Goal: Task Accomplishment & Management: Manage account settings

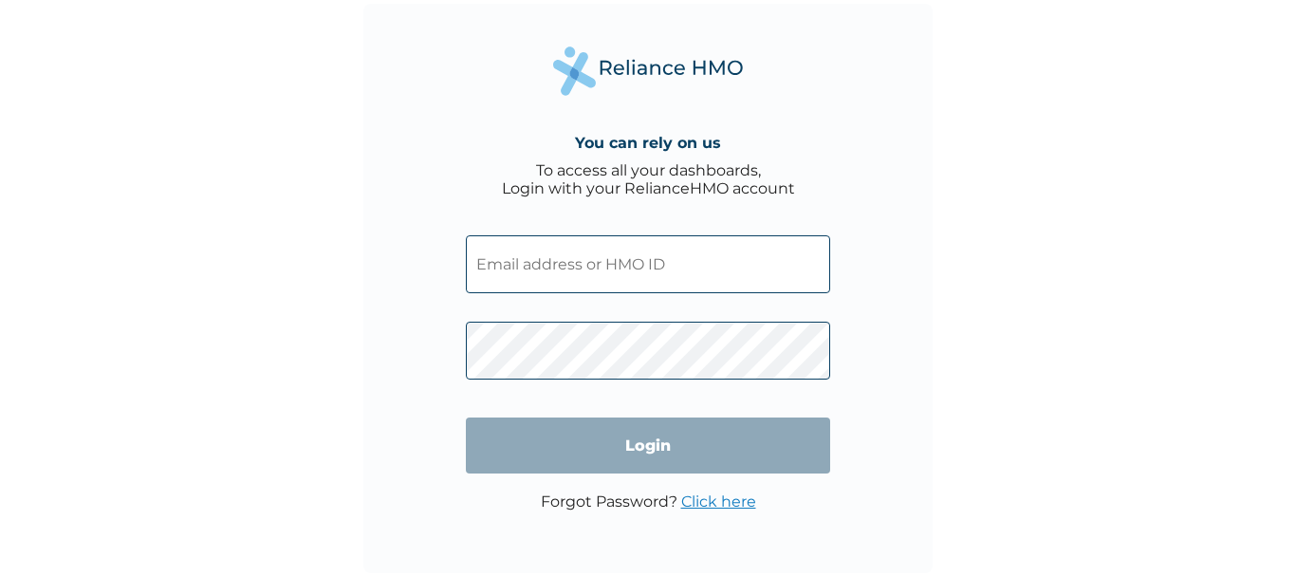
click at [514, 255] on input "text" at bounding box center [648, 264] width 364 height 58
type input "victor.hart@workforcegroup.com"
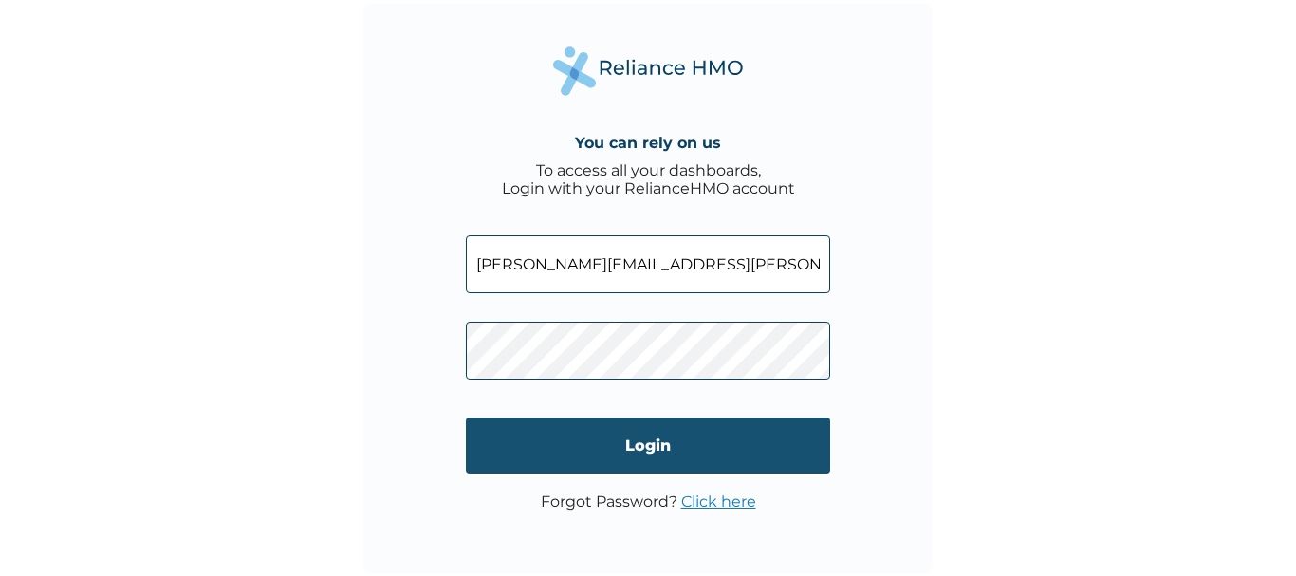
click at [643, 438] on input "Login" at bounding box center [648, 446] width 364 height 56
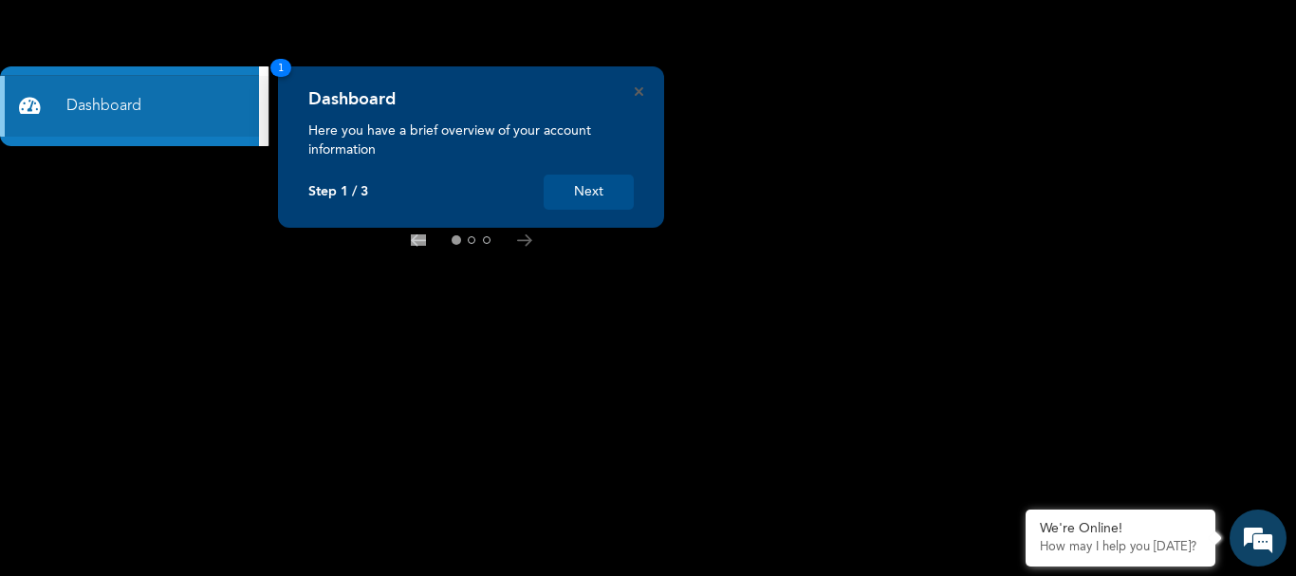
click at [582, 181] on button "Next" at bounding box center [589, 192] width 90 height 35
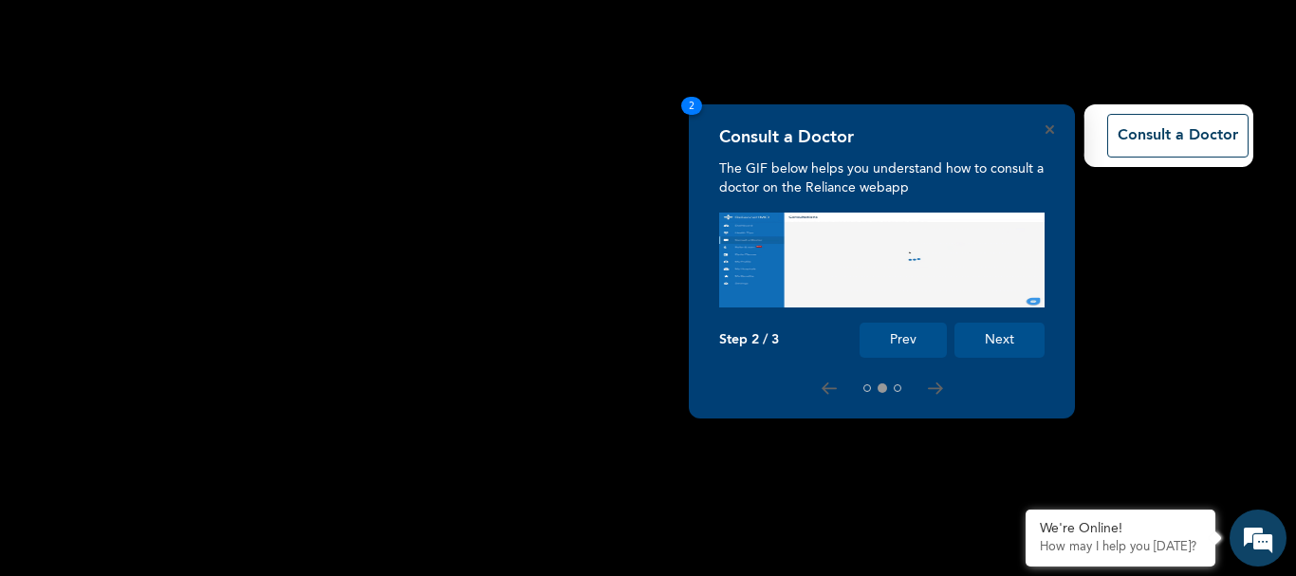
click at [991, 334] on button "Next" at bounding box center [1000, 340] width 90 height 35
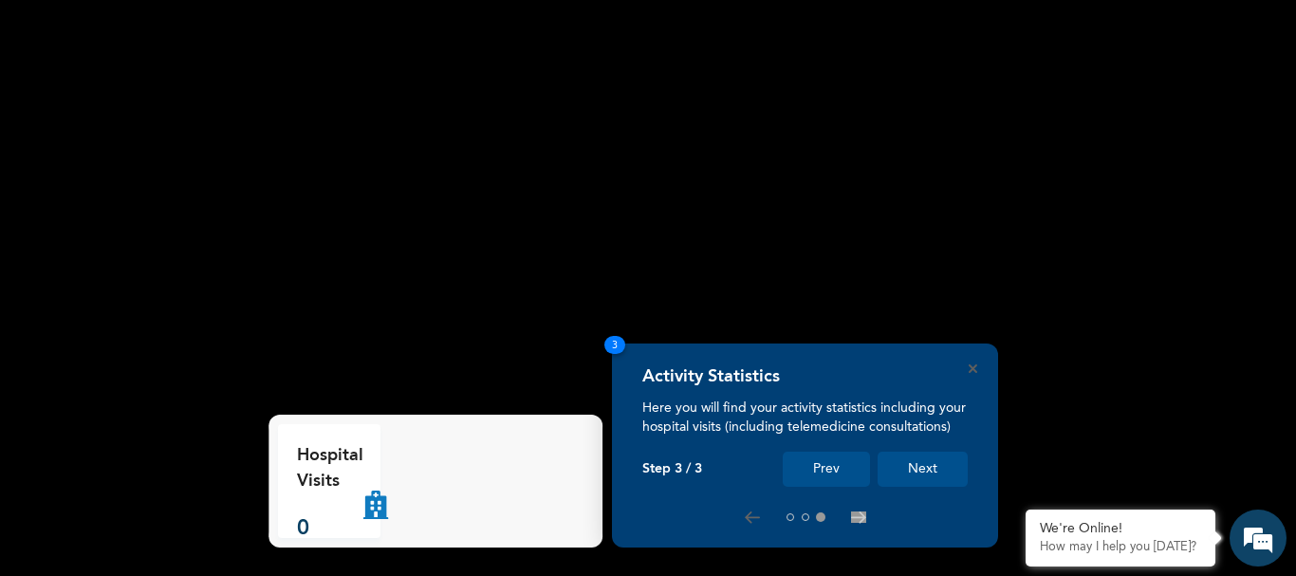
click at [911, 467] on button "Next" at bounding box center [923, 469] width 90 height 35
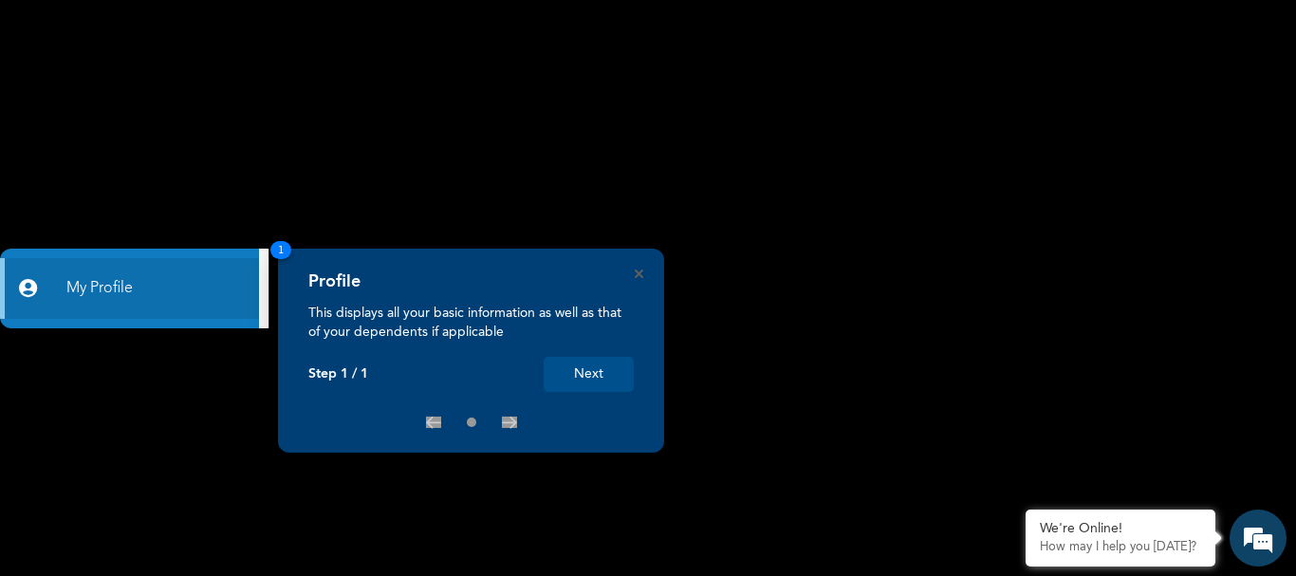
click at [589, 373] on button "Next" at bounding box center [589, 374] width 90 height 35
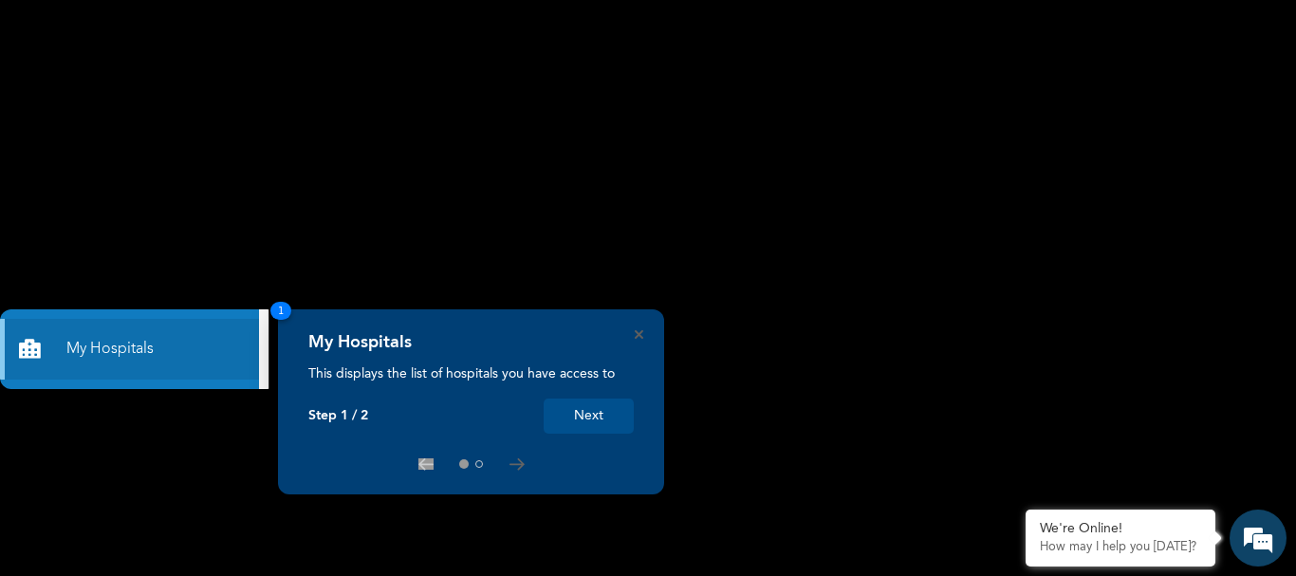
click at [581, 415] on button "Next" at bounding box center [589, 416] width 90 height 35
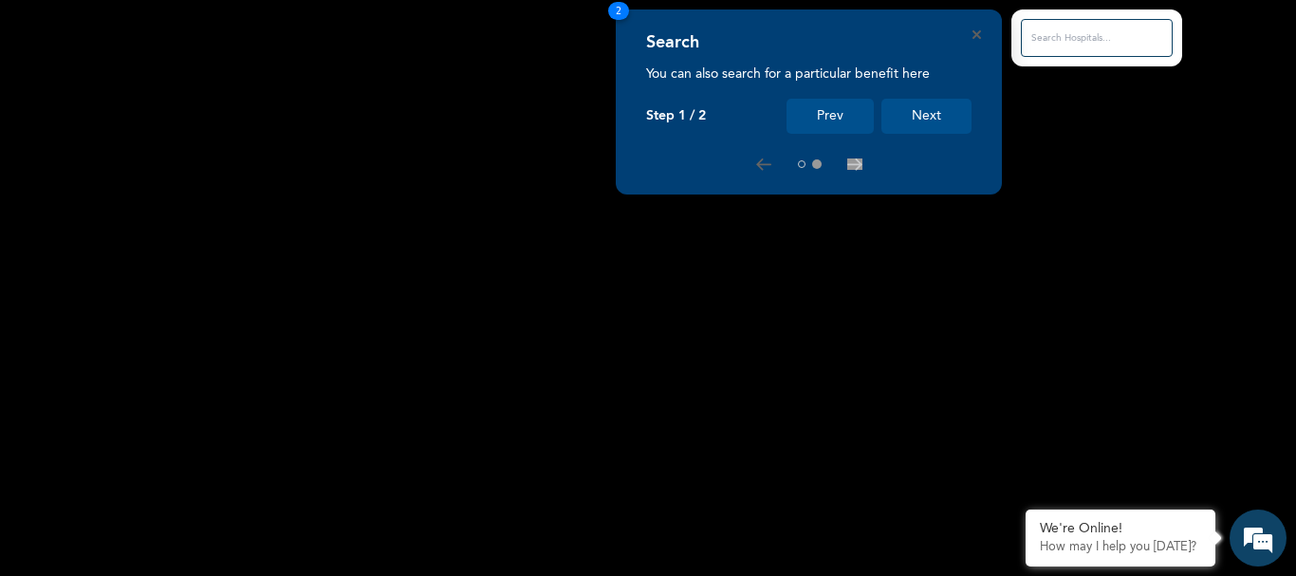
click at [926, 120] on button "Next" at bounding box center [927, 116] width 90 height 35
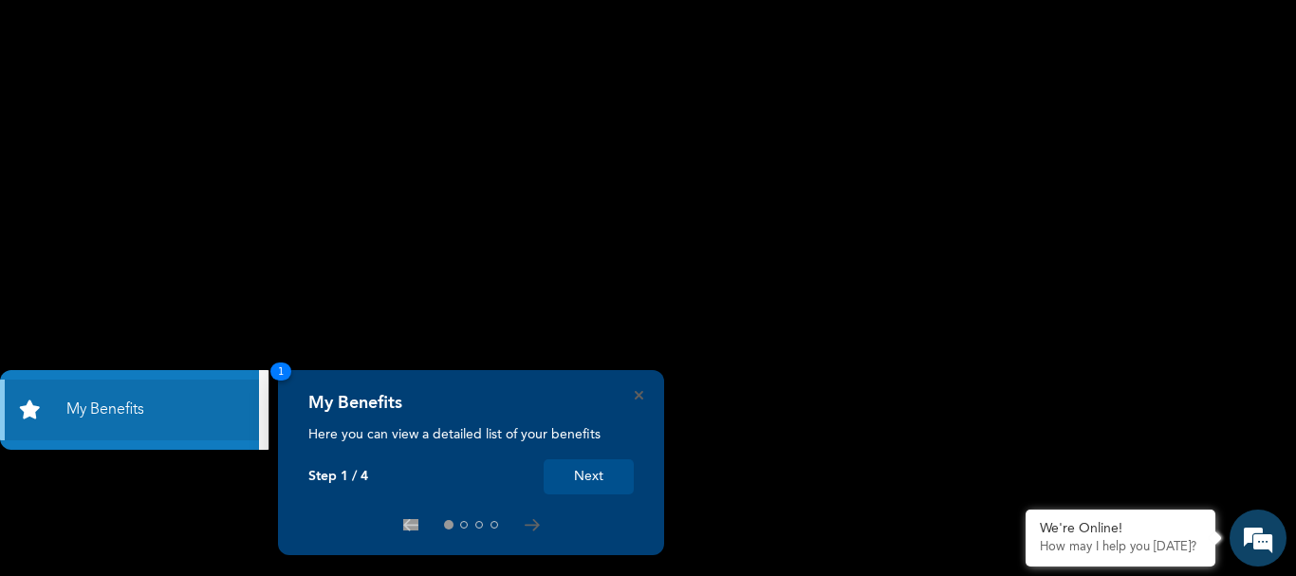
click at [592, 478] on button "Next" at bounding box center [589, 476] width 90 height 35
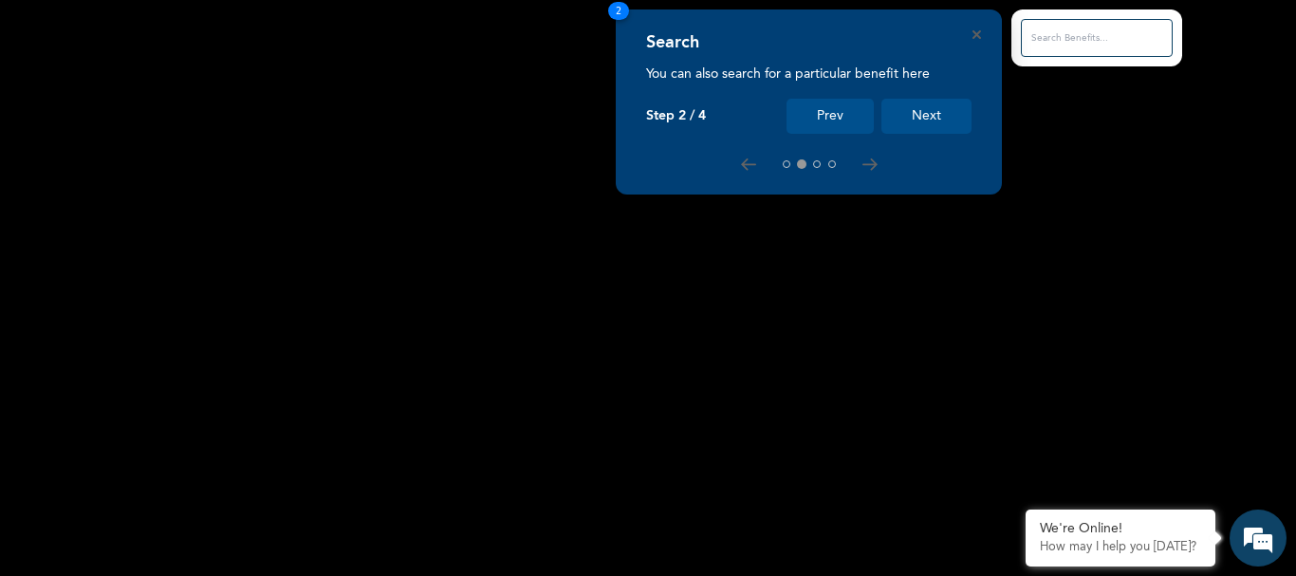
click at [924, 113] on button "Next" at bounding box center [927, 116] width 90 height 35
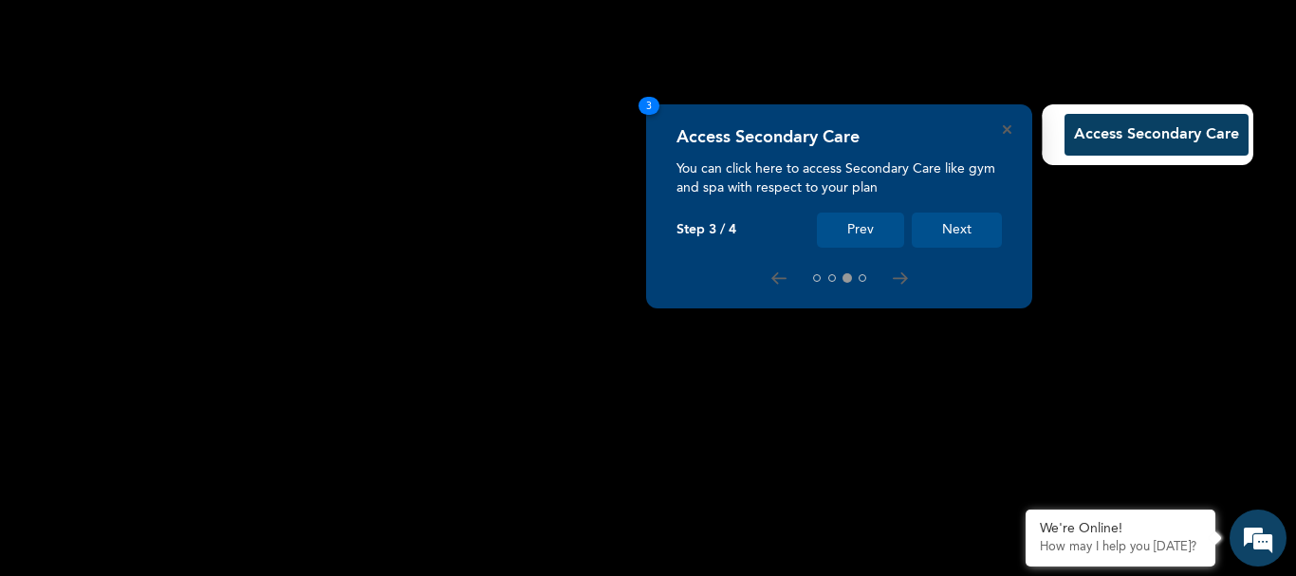
click at [949, 231] on button "Next" at bounding box center [957, 230] width 90 height 35
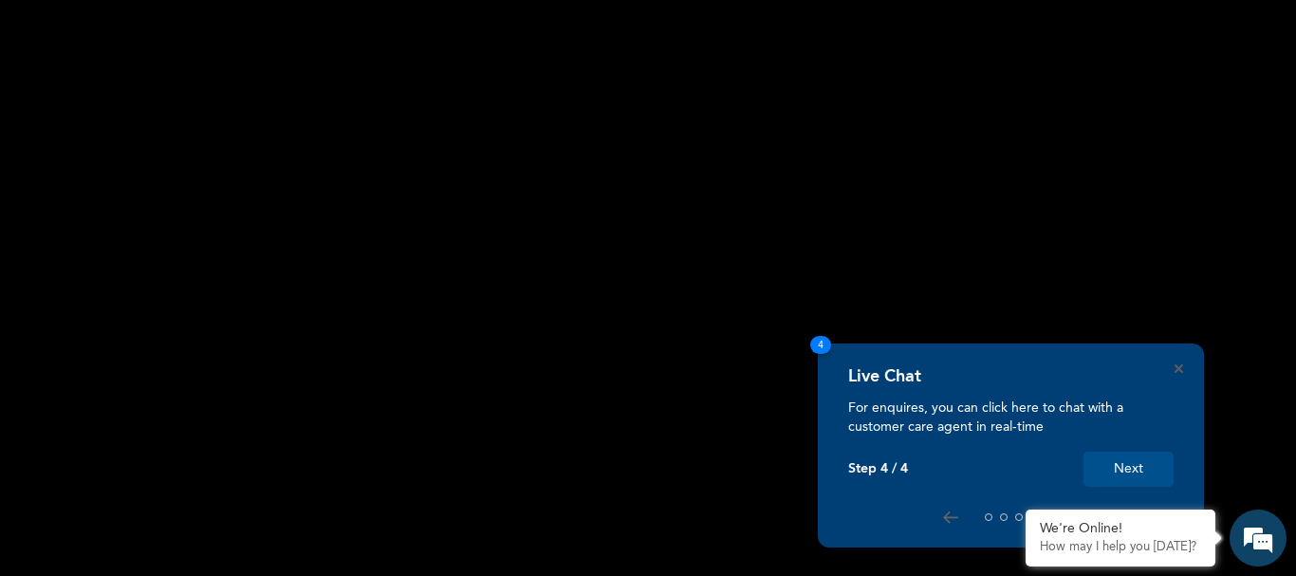
click at [1128, 463] on button "Next" at bounding box center [1129, 469] width 90 height 35
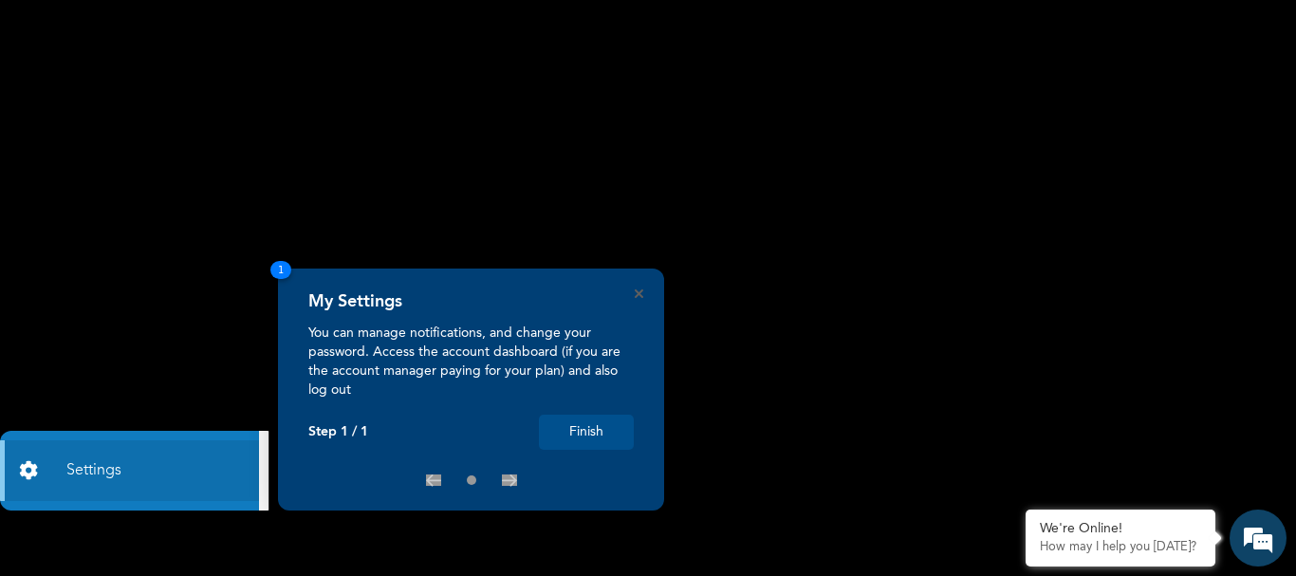
click at [584, 431] on button "Finish" at bounding box center [586, 432] width 95 height 35
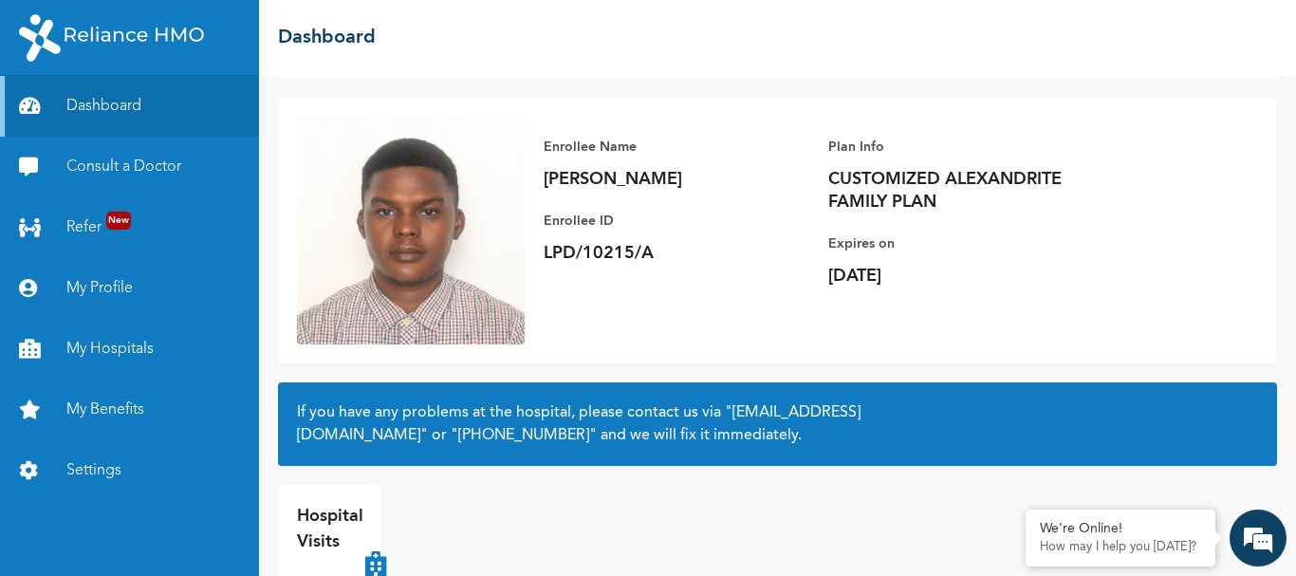
scroll to position [159, 0]
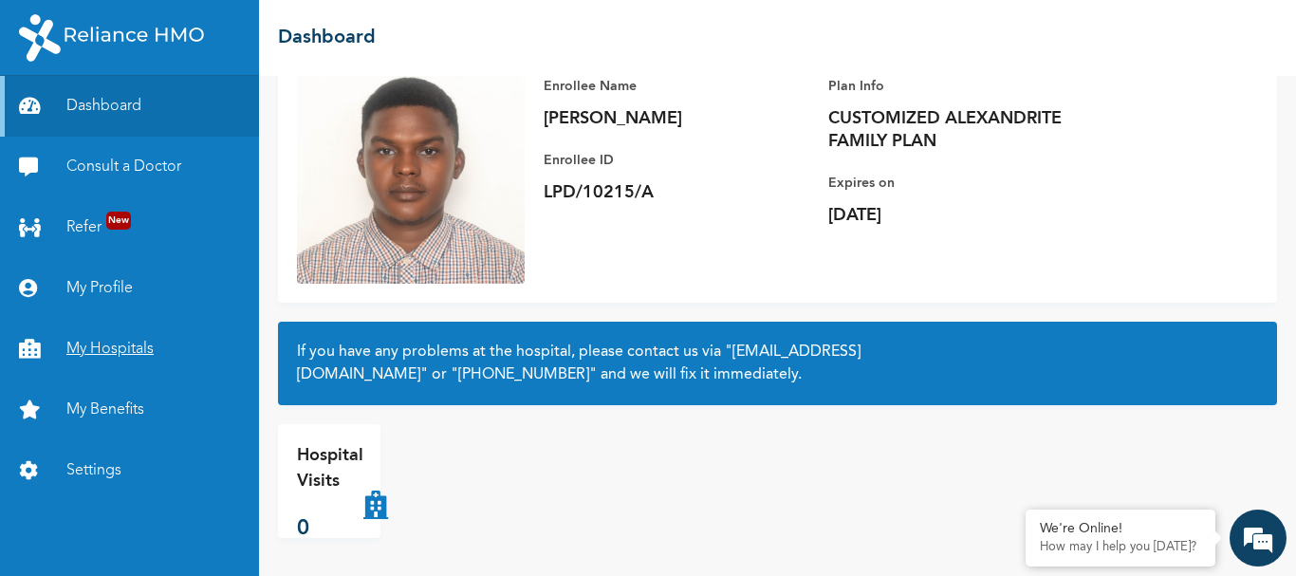
click at [122, 345] on link "My Hospitals" at bounding box center [129, 349] width 259 height 61
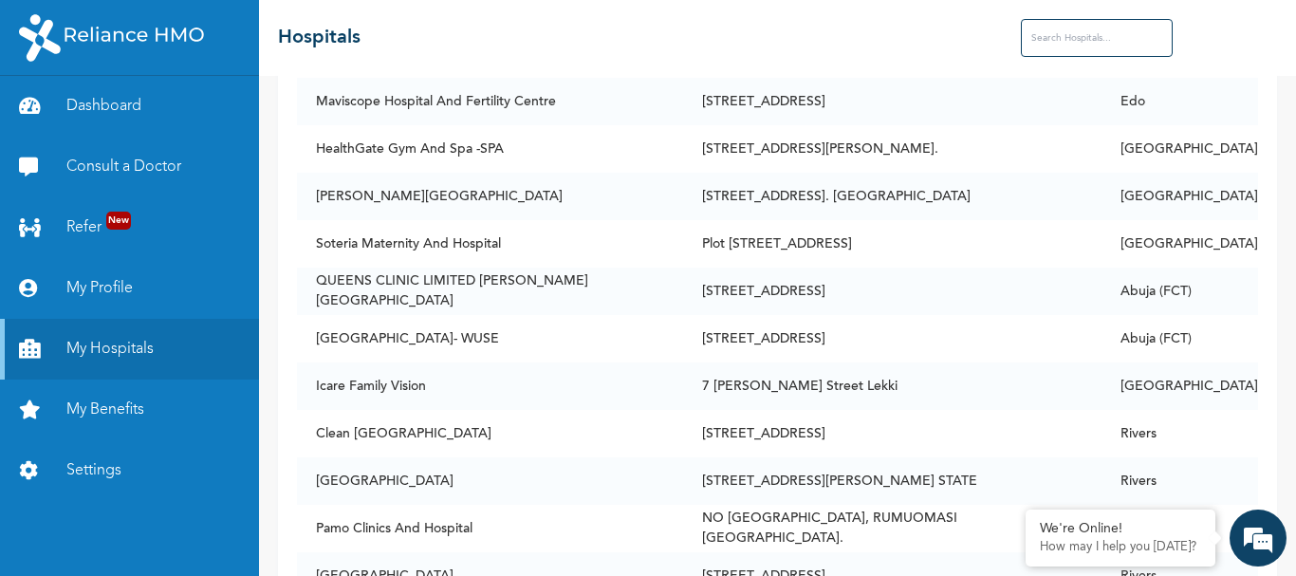
scroll to position [13143, 0]
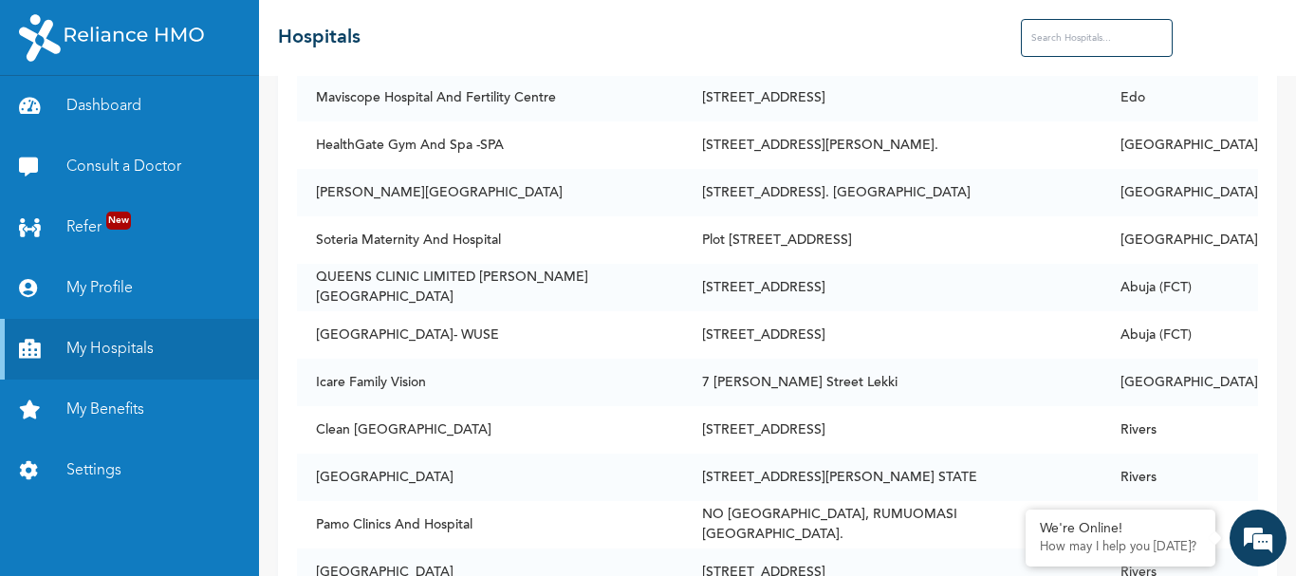
drag, startPoint x: 308, startPoint y: 245, endPoint x: 1034, endPoint y: 246, distance: 726.1
copy tr "ST. [PERSON_NAME][GEOGRAPHIC_DATA] -Rivers [STREET_ADDRESS]"
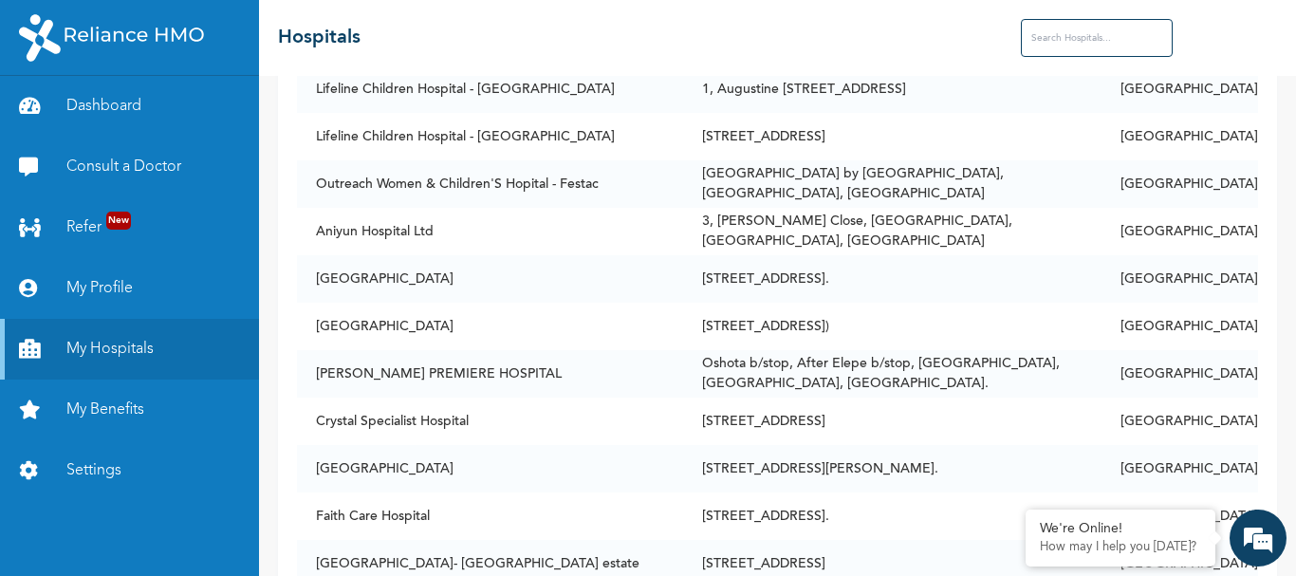
scroll to position [0, 0]
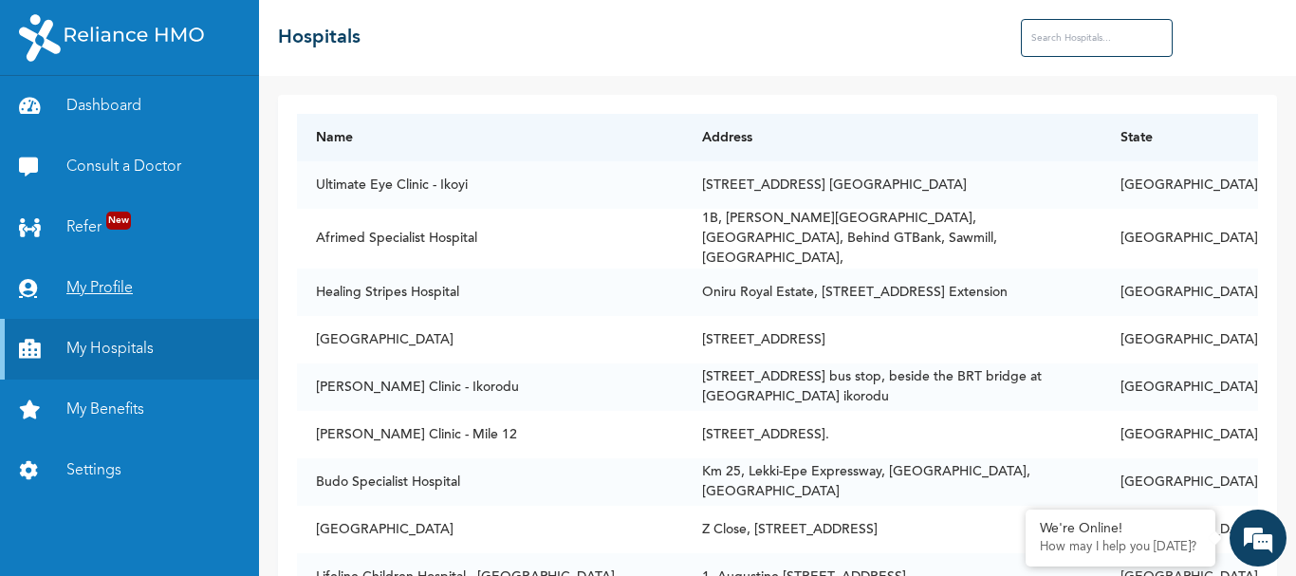
click at [107, 280] on link "My Profile" at bounding box center [129, 288] width 259 height 61
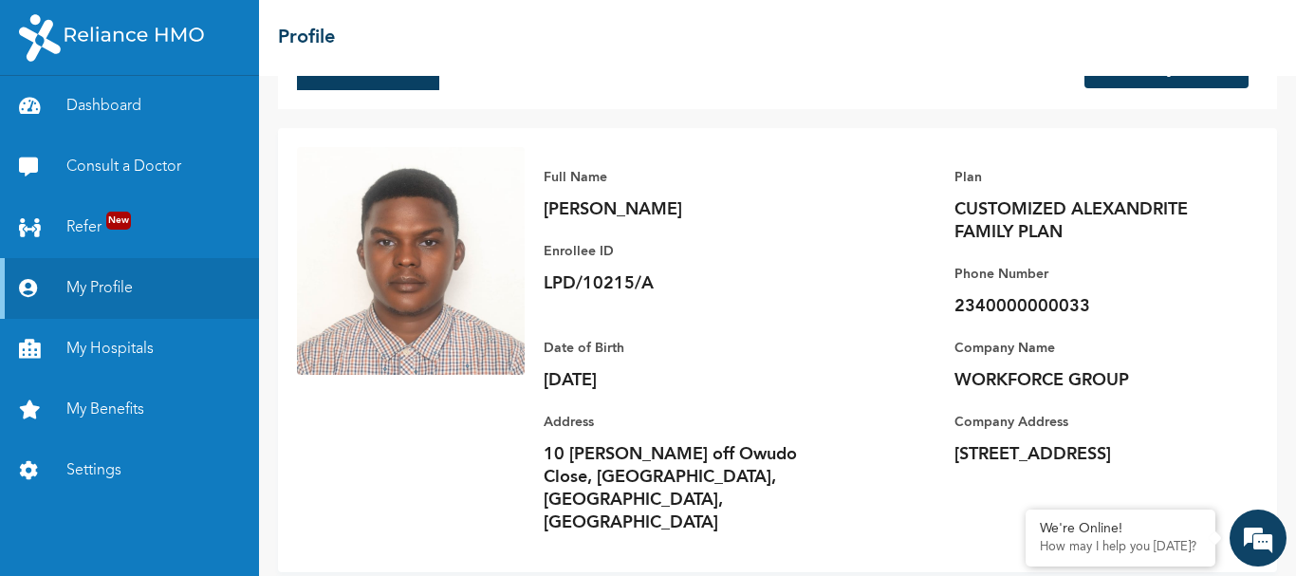
scroll to position [77, 0]
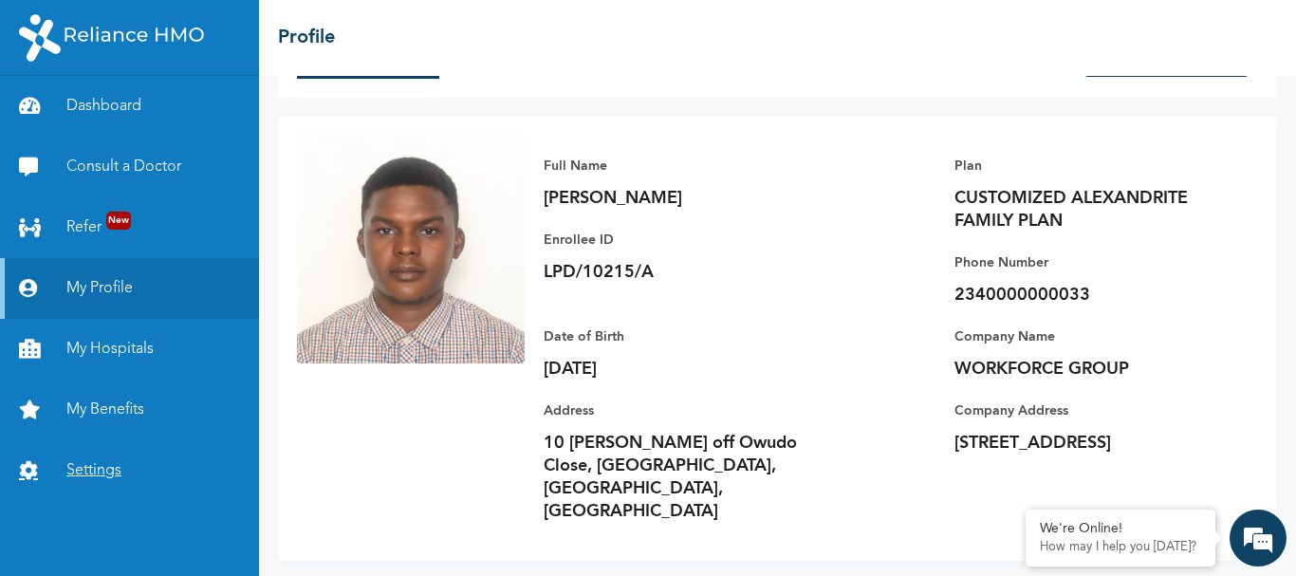
click at [91, 468] on link "Settings" at bounding box center [129, 470] width 259 height 61
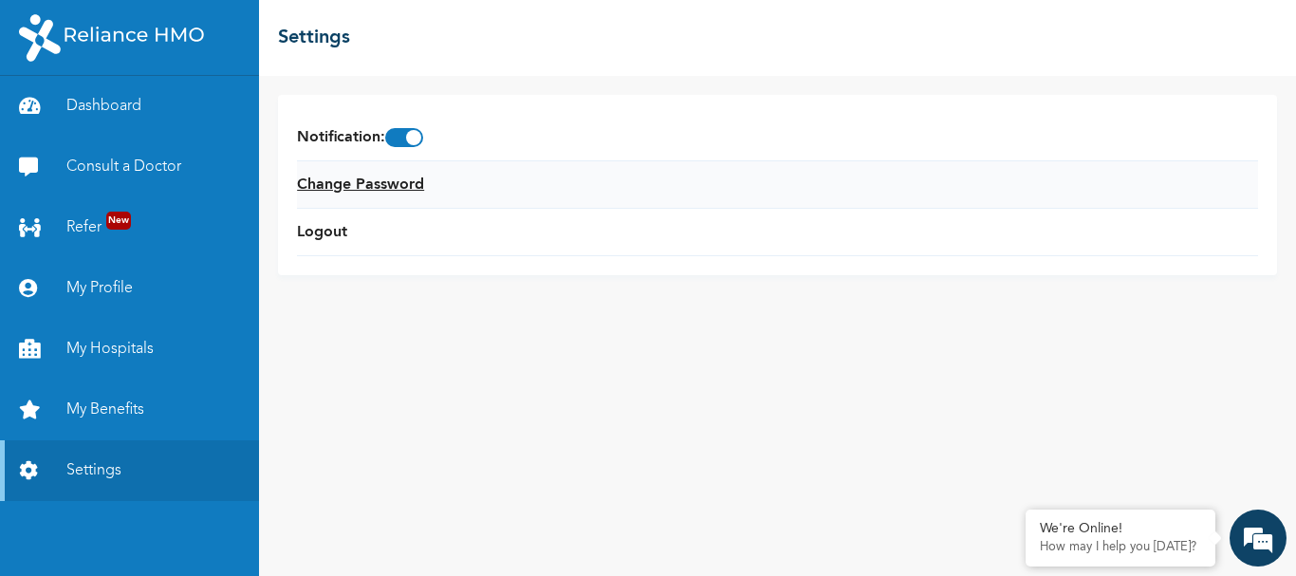
click at [417, 182] on link "Change Password" at bounding box center [360, 185] width 127 height 23
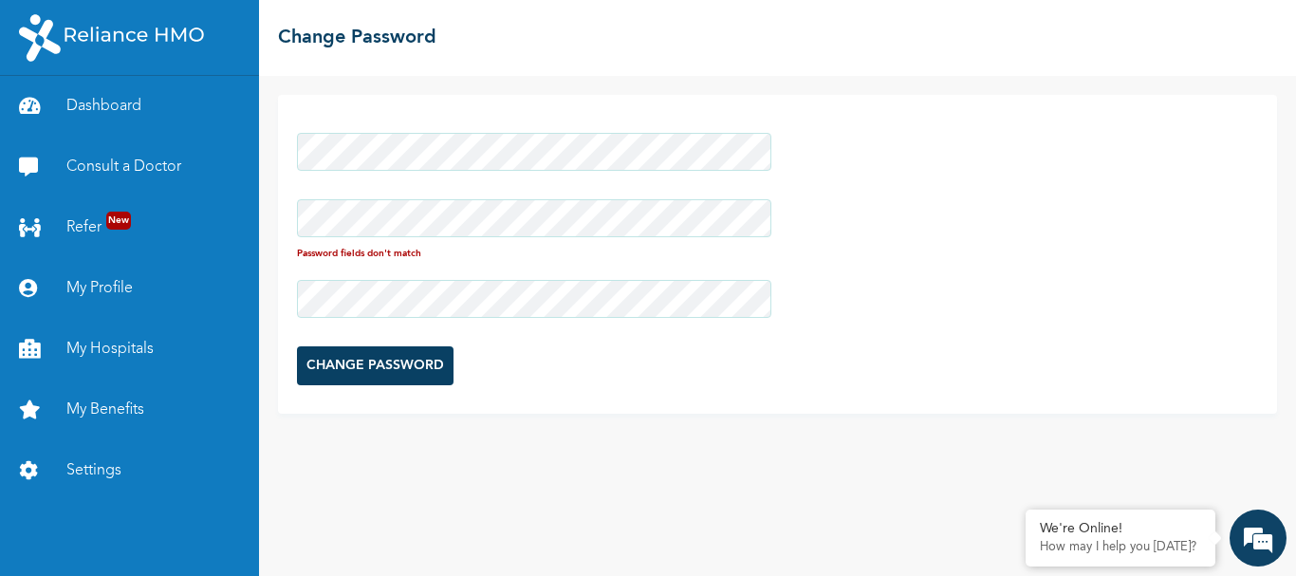
click at [345, 275] on div at bounding box center [534, 298] width 475 height 57
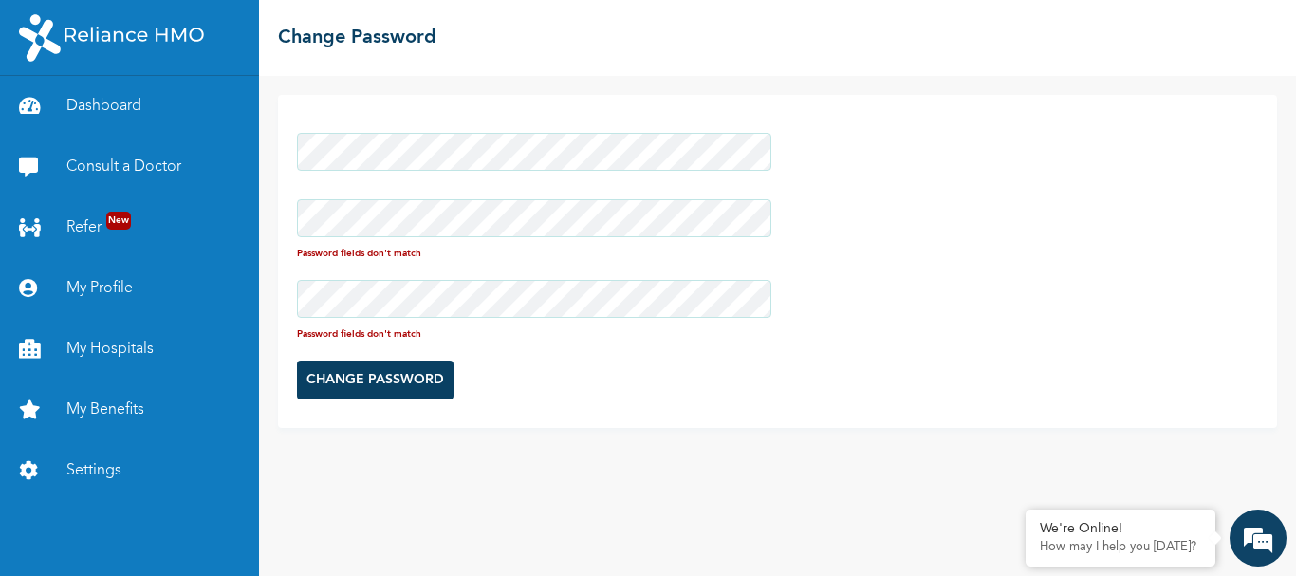
click at [393, 477] on div "Password fields don't match Password fields don't match CHANGE PASSWORD" at bounding box center [777, 326] width 1037 height 500
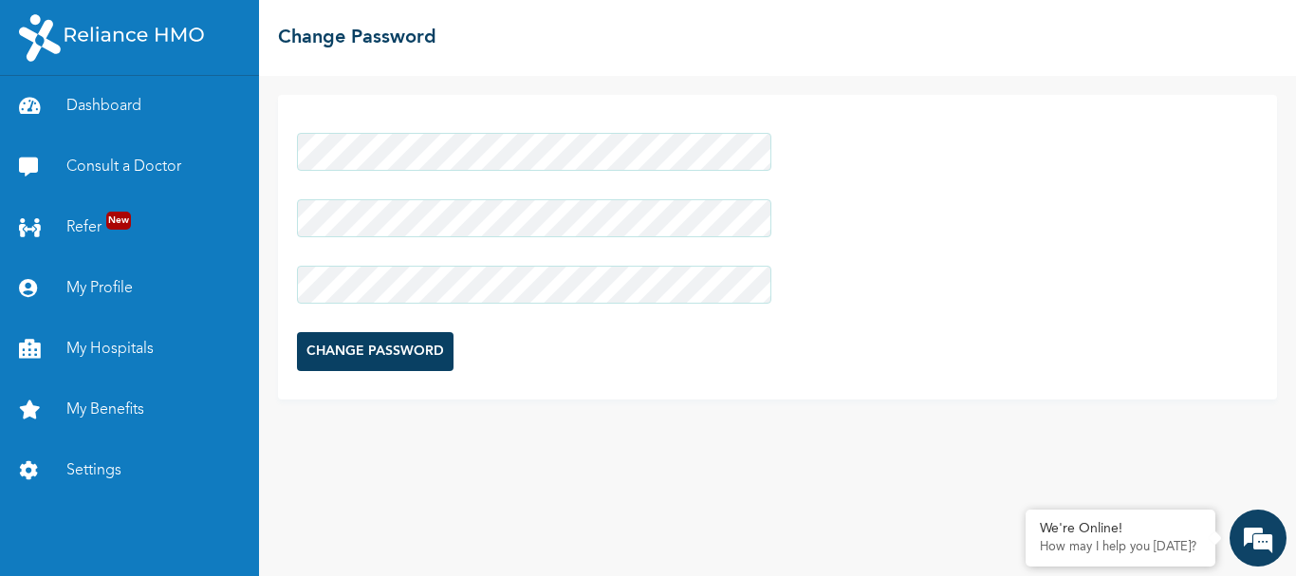
click at [364, 457] on div "CHANGE PASSWORD" at bounding box center [777, 326] width 1037 height 500
click at [401, 352] on input "CHANGE PASSWORD" at bounding box center [375, 351] width 157 height 39
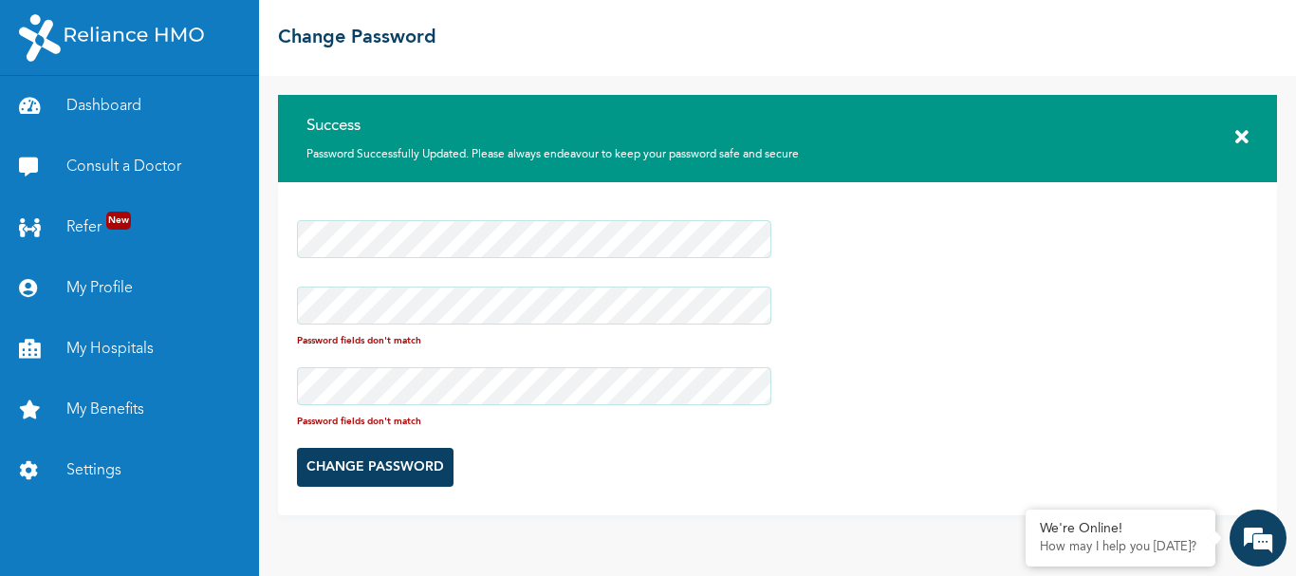
click at [1246, 133] on icon at bounding box center [1242, 137] width 13 height 19
click at [1250, 130] on div "Success Password Successfully Updated. Please always endeavour to keep your pas…" at bounding box center [777, 138] width 999 height 87
click at [1241, 130] on icon at bounding box center [1242, 137] width 13 height 19
click at [106, 285] on link "My Profile" at bounding box center [129, 288] width 259 height 61
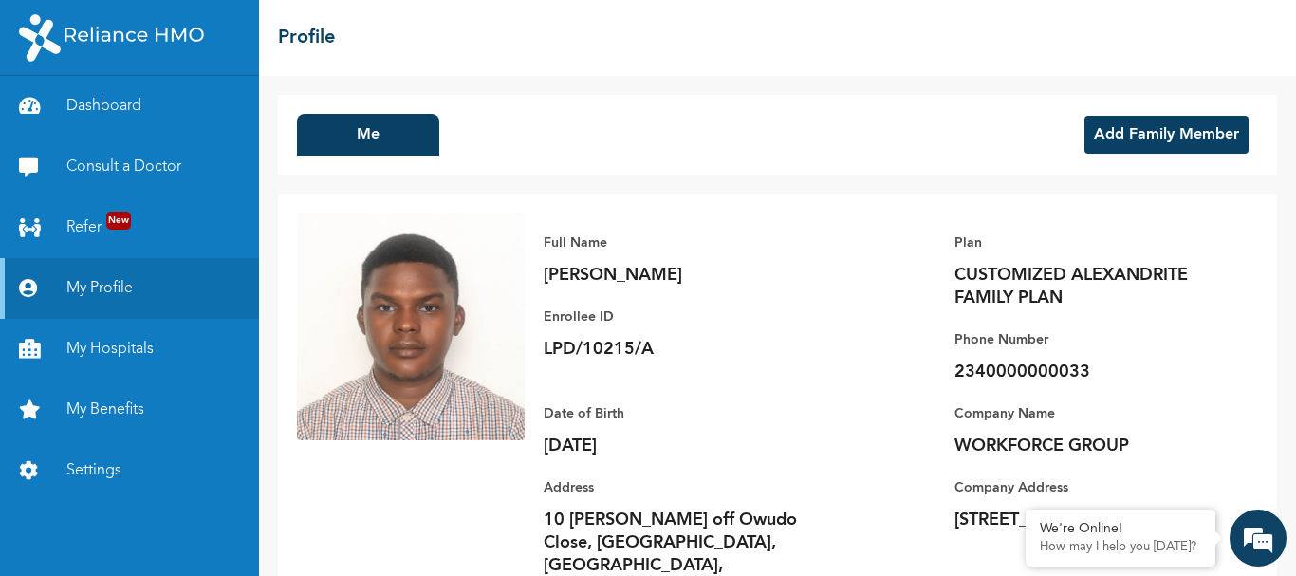
scroll to position [77, 0]
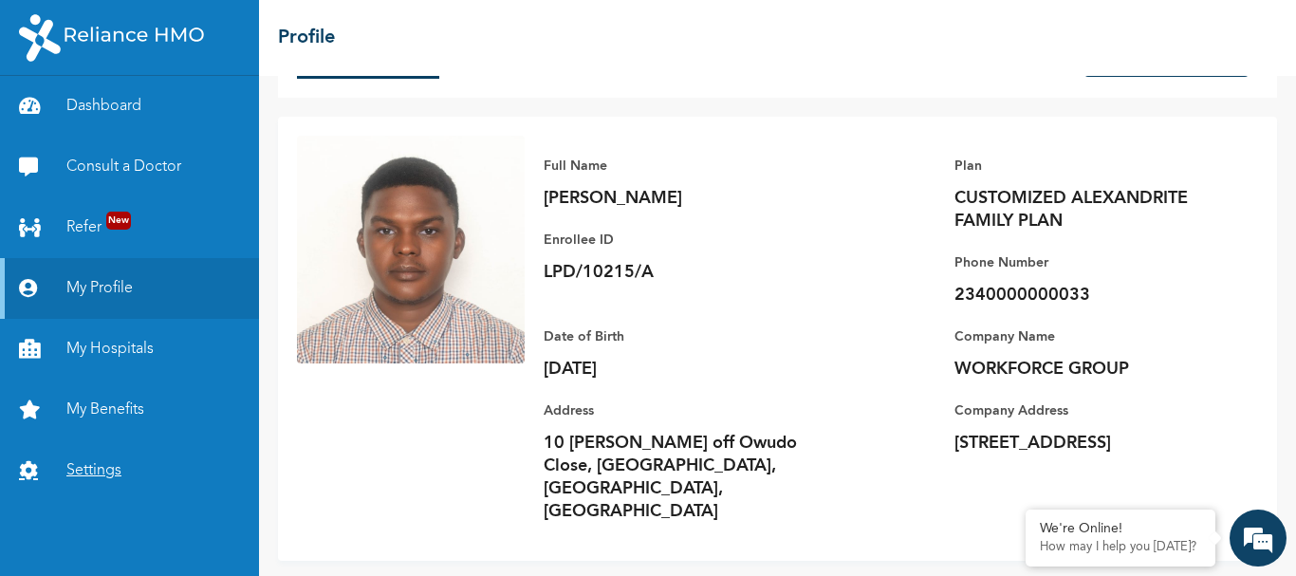
click at [112, 463] on link "Settings" at bounding box center [129, 470] width 259 height 61
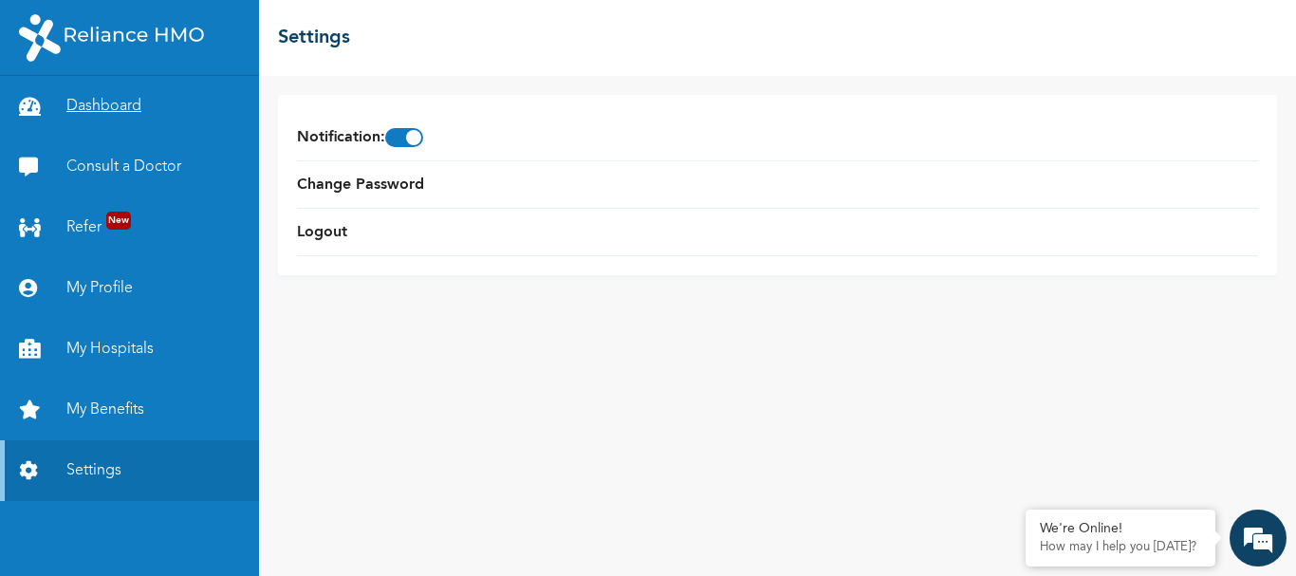
click at [110, 104] on link "Dashboard" at bounding box center [129, 106] width 259 height 61
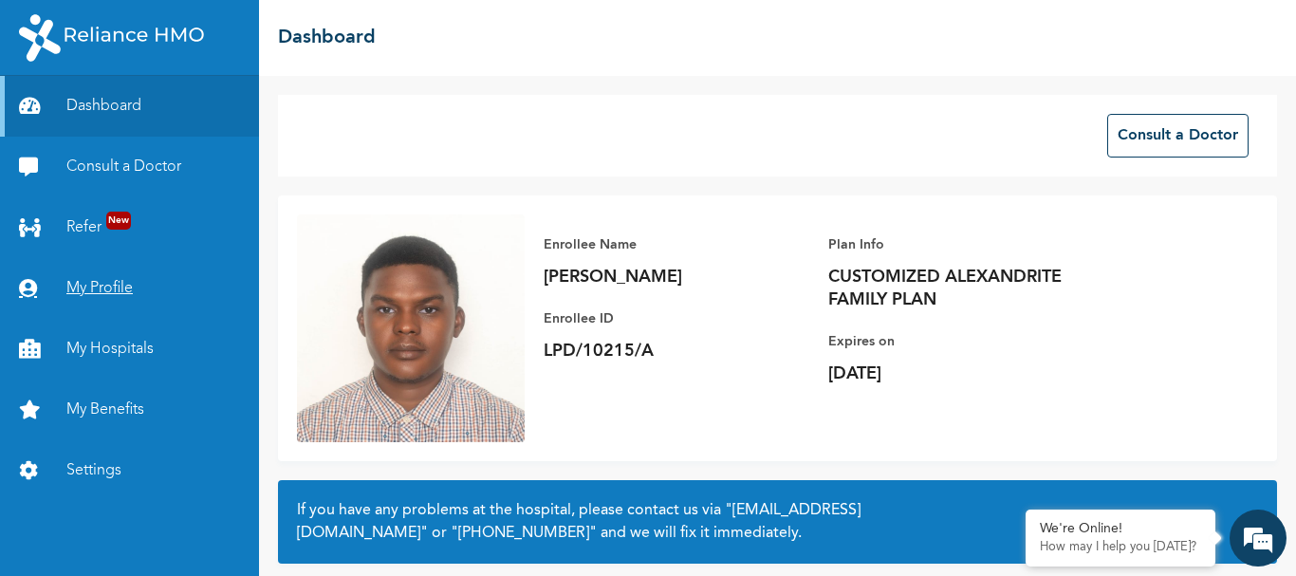
click at [116, 287] on link "My Profile" at bounding box center [129, 288] width 259 height 61
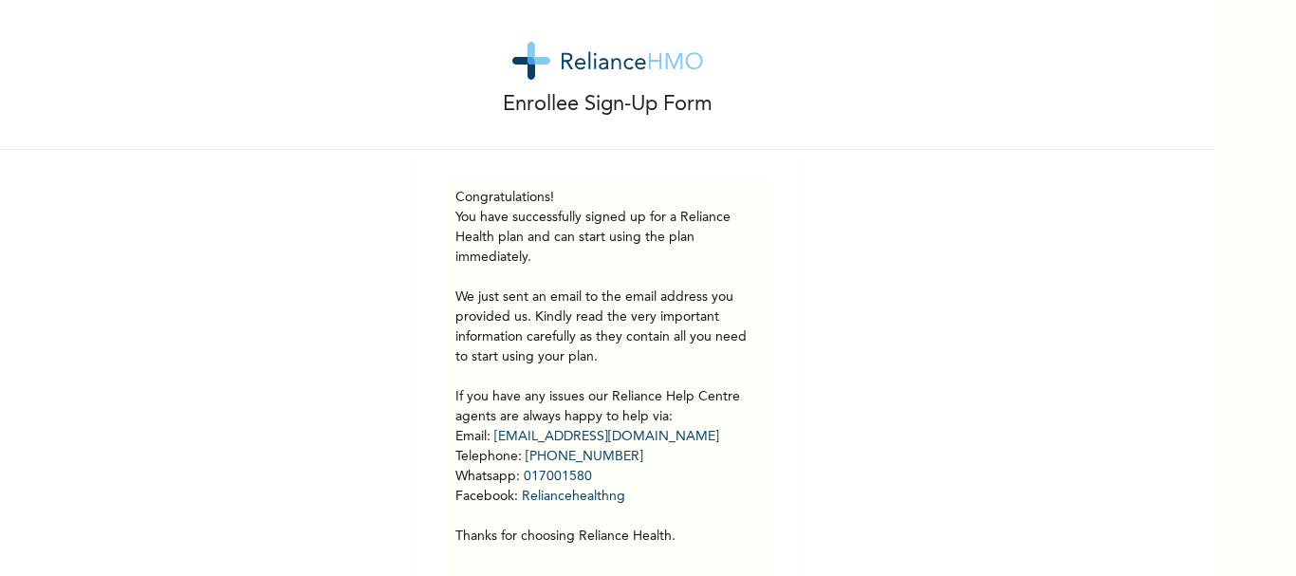
scroll to position [14, 0]
